Goal: Use online tool/utility

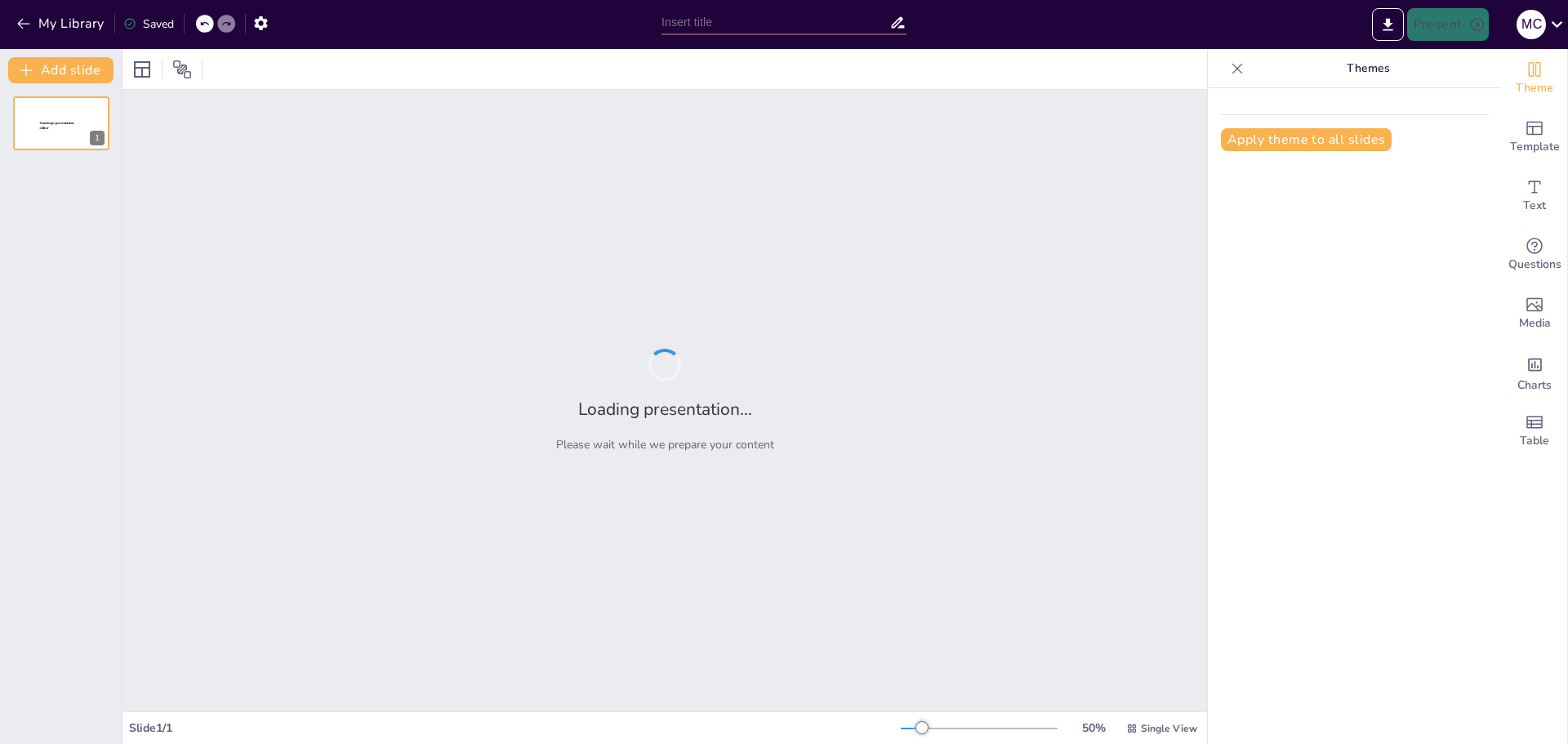
type input "Soluciones Ecológicas: La Gestión Integral de Residuos Peligrosos en la Industr…"
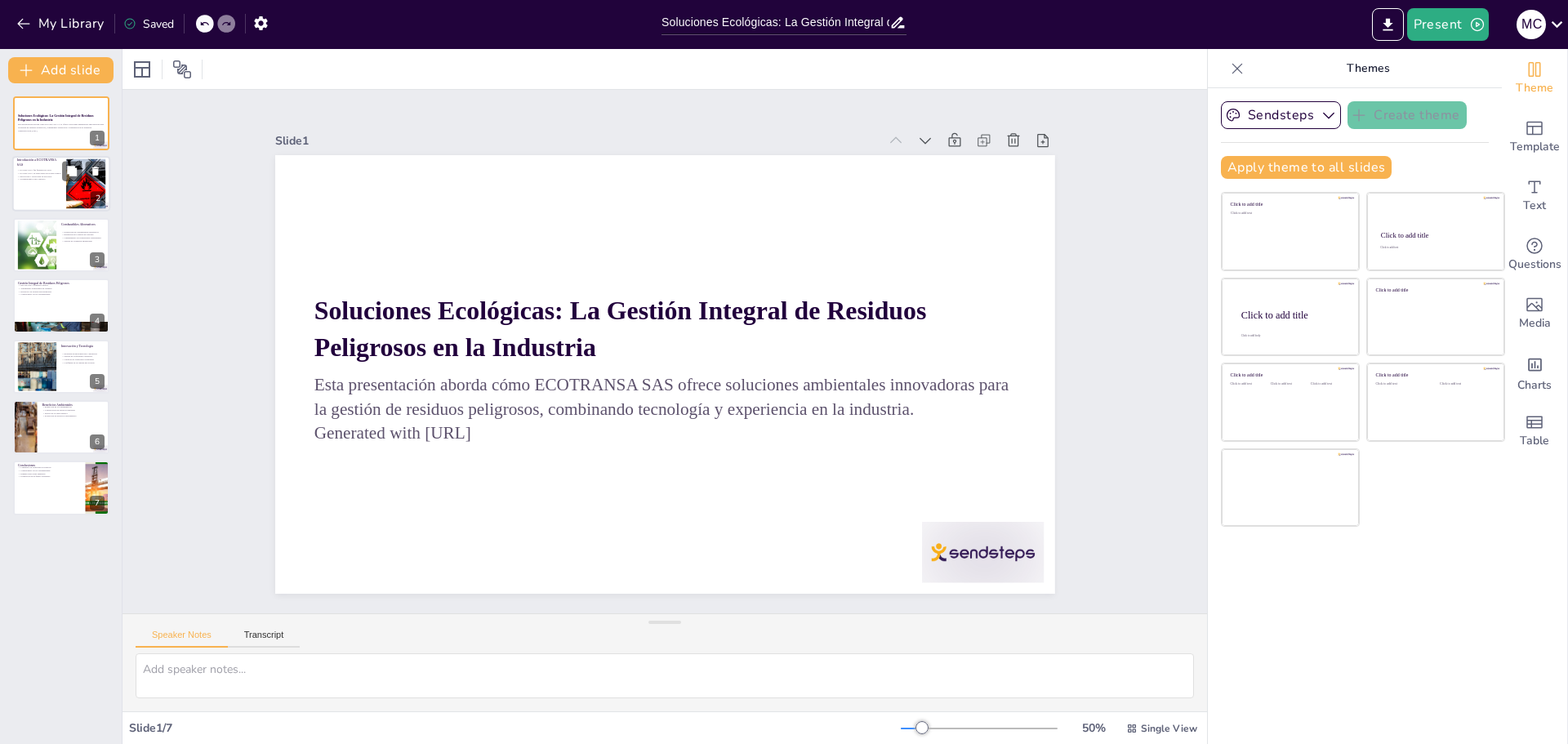
click at [55, 189] on div at bounding box center [62, 184] width 98 height 55
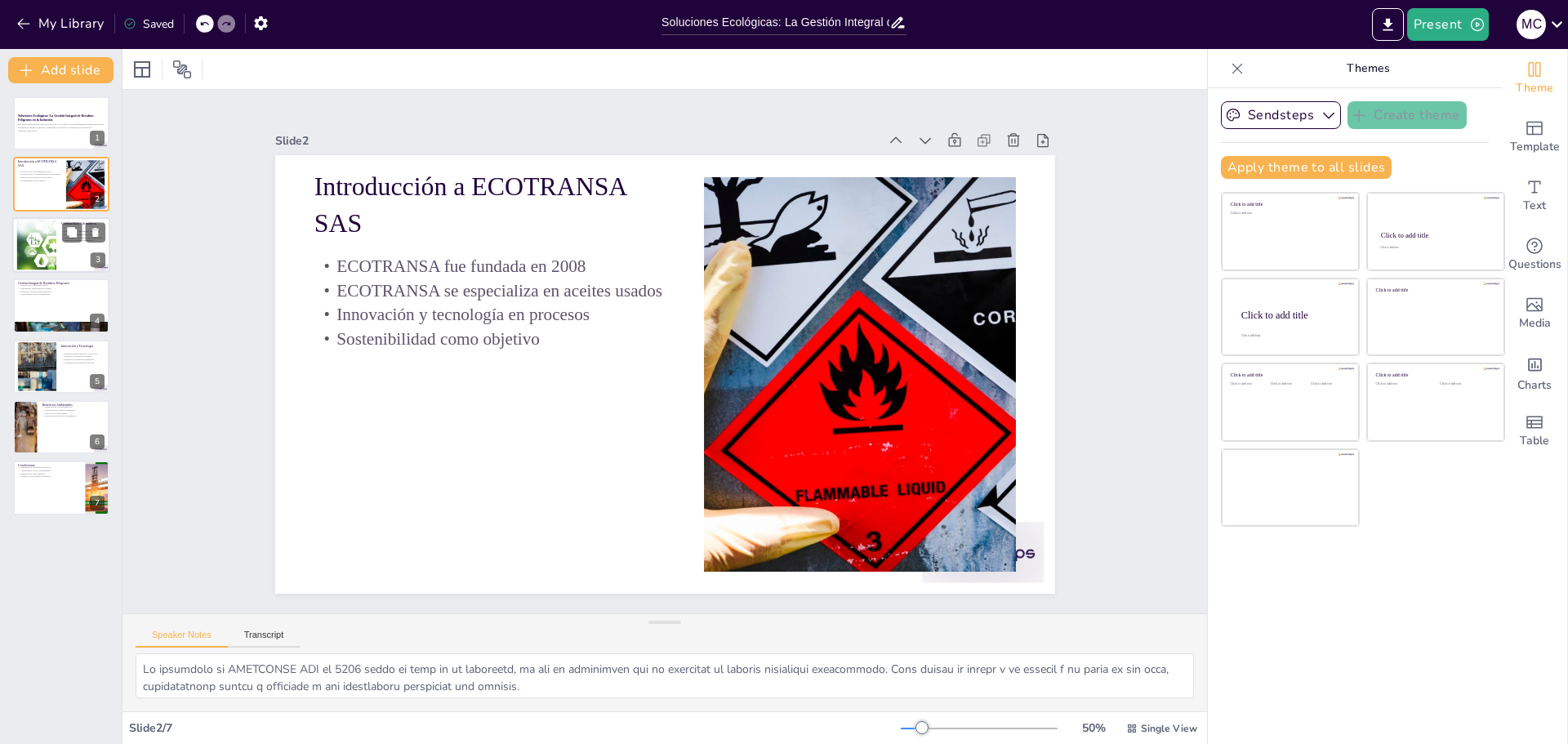
click at [55, 249] on div at bounding box center [37, 244] width 107 height 50
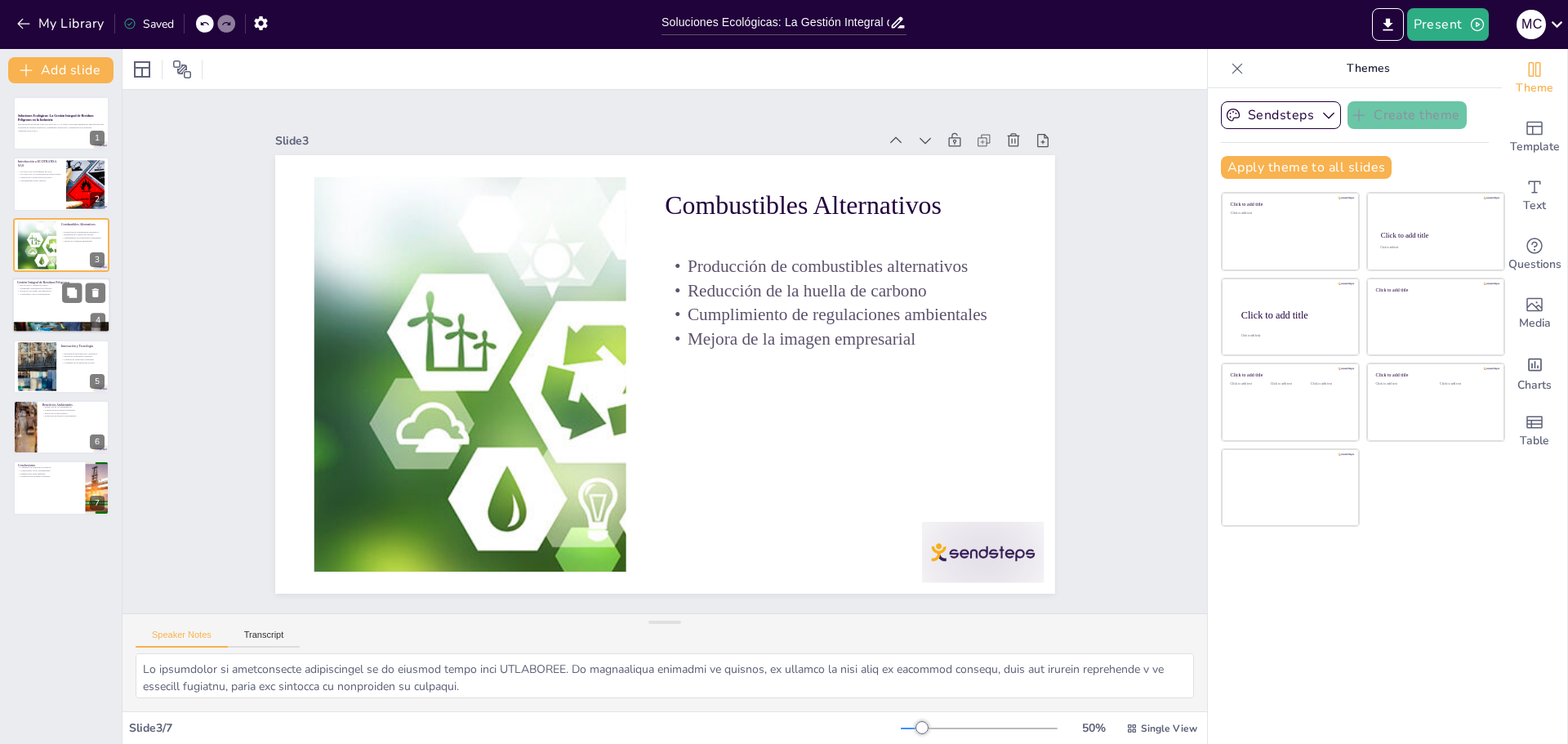
click at [69, 320] on div at bounding box center [62, 305] width 98 height 55
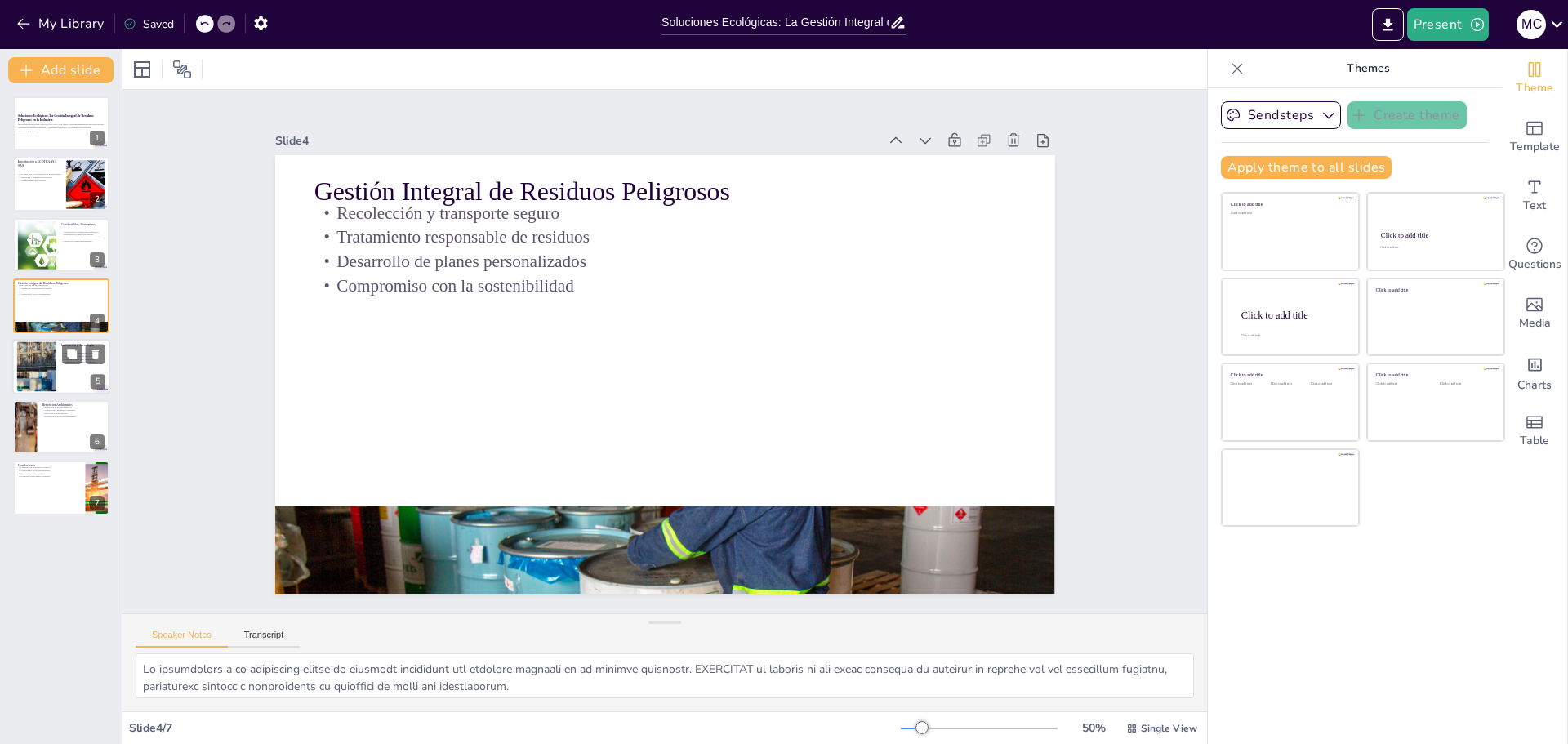
click at [67, 382] on div at bounding box center [62, 367] width 98 height 55
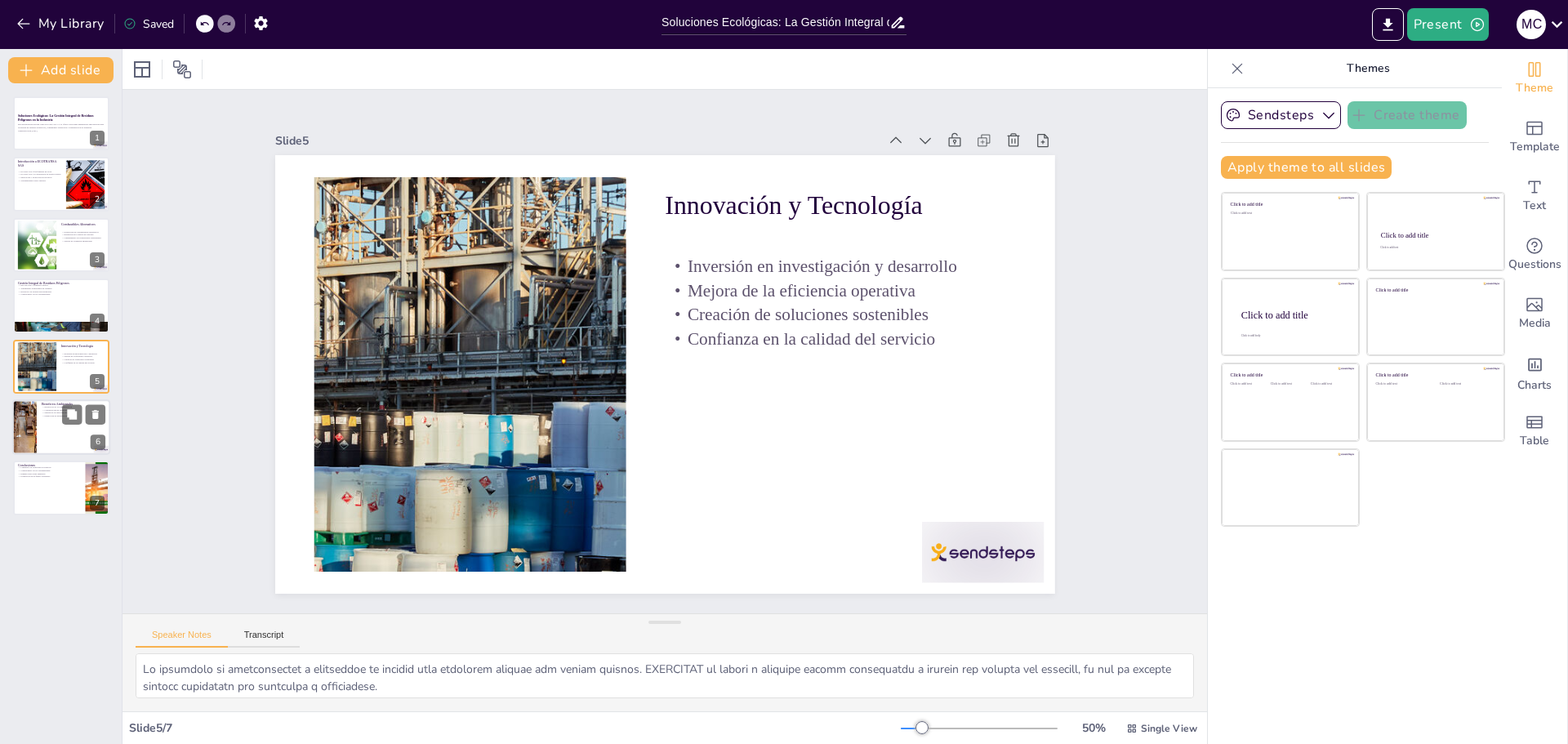
click at [55, 426] on div at bounding box center [62, 426] width 98 height 55
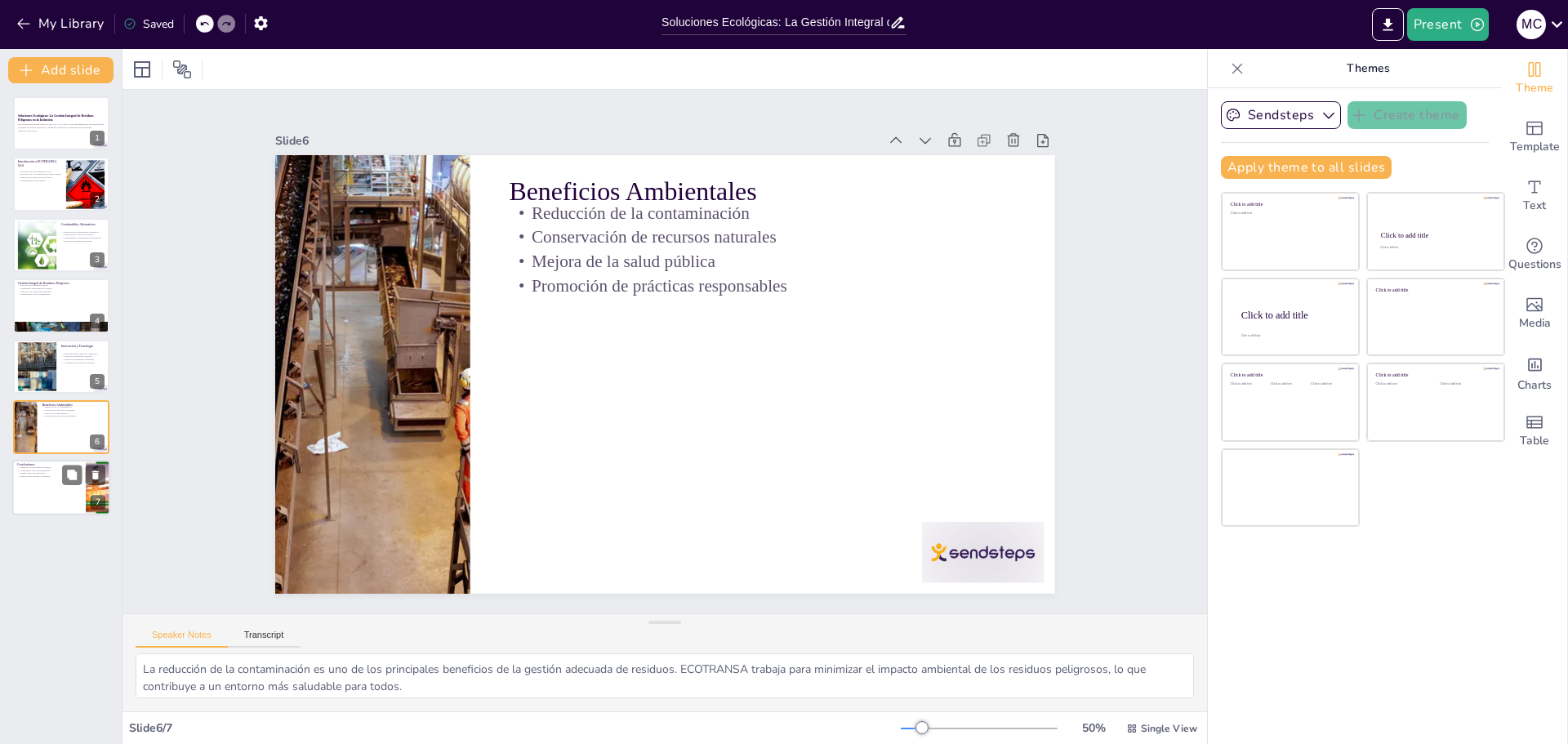
click at [52, 483] on div at bounding box center [62, 488] width 98 height 55
type textarea "El liderazgo en soluciones ecológicas es esencial para enfrentar los desafíos a…"
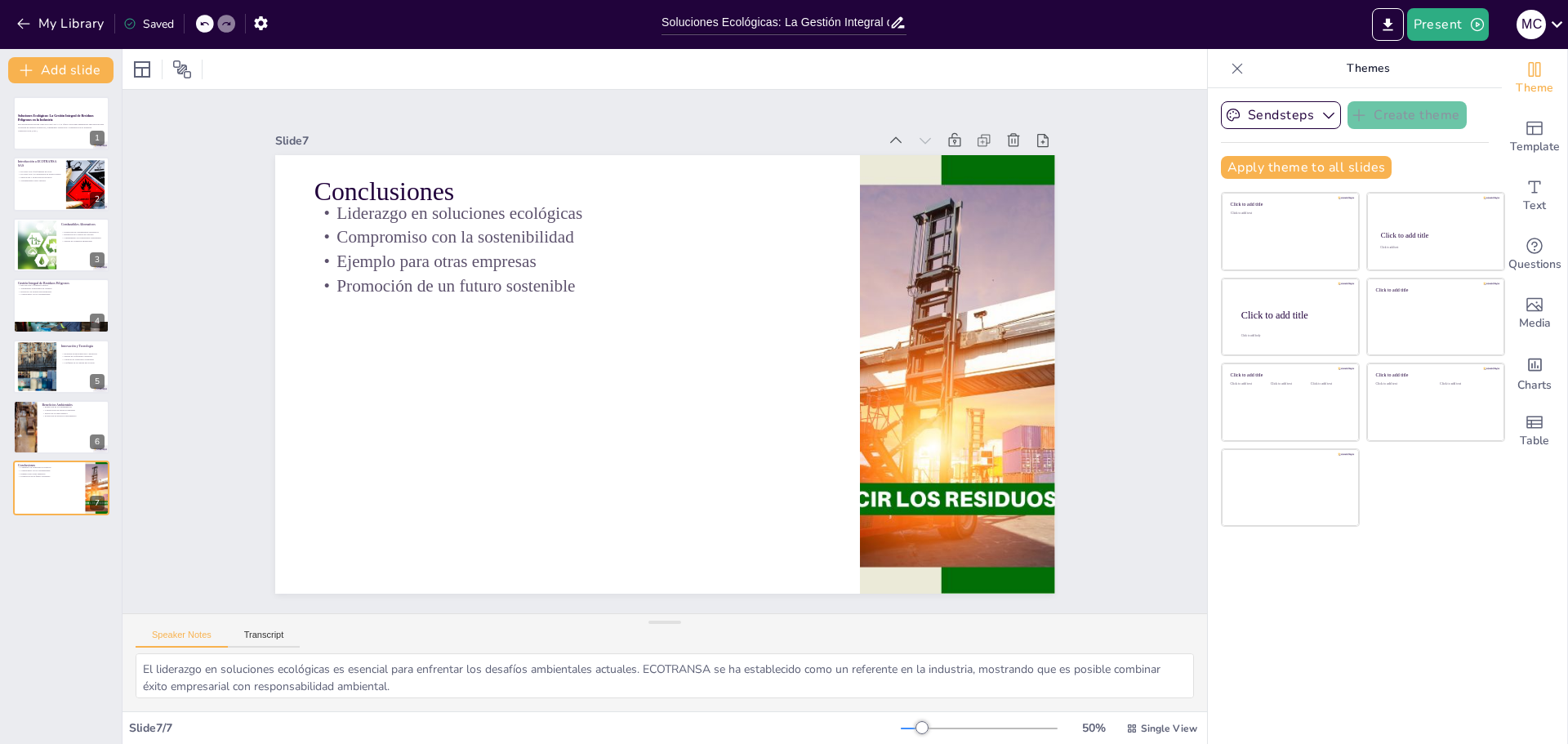
click at [1358, 67] on p "Themes" at bounding box center [1368, 68] width 235 height 39
click at [1530, 138] on span "Template" at bounding box center [1535, 148] width 50 height 18
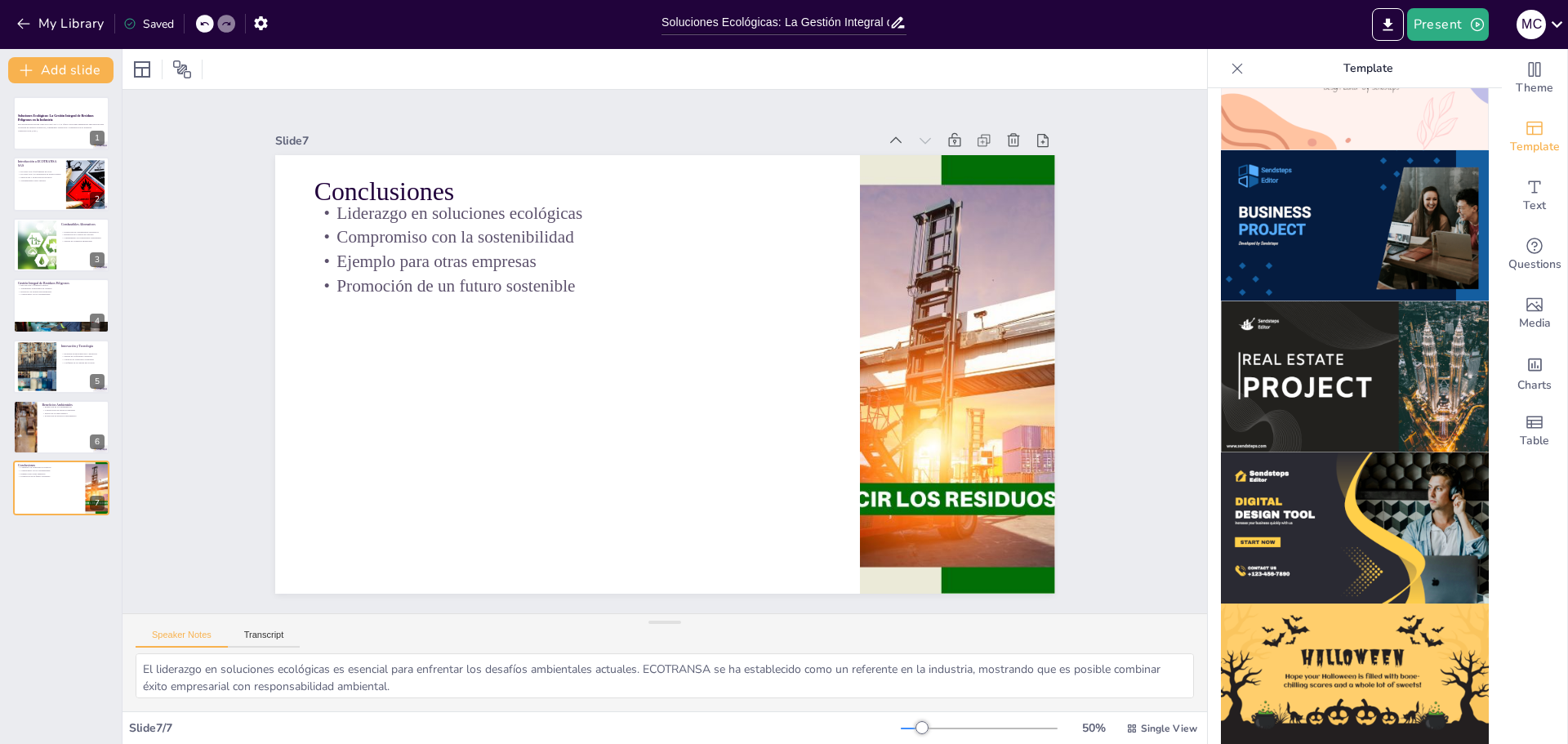
scroll to position [1419, 0]
